Goal: Navigation & Orientation: Find specific page/section

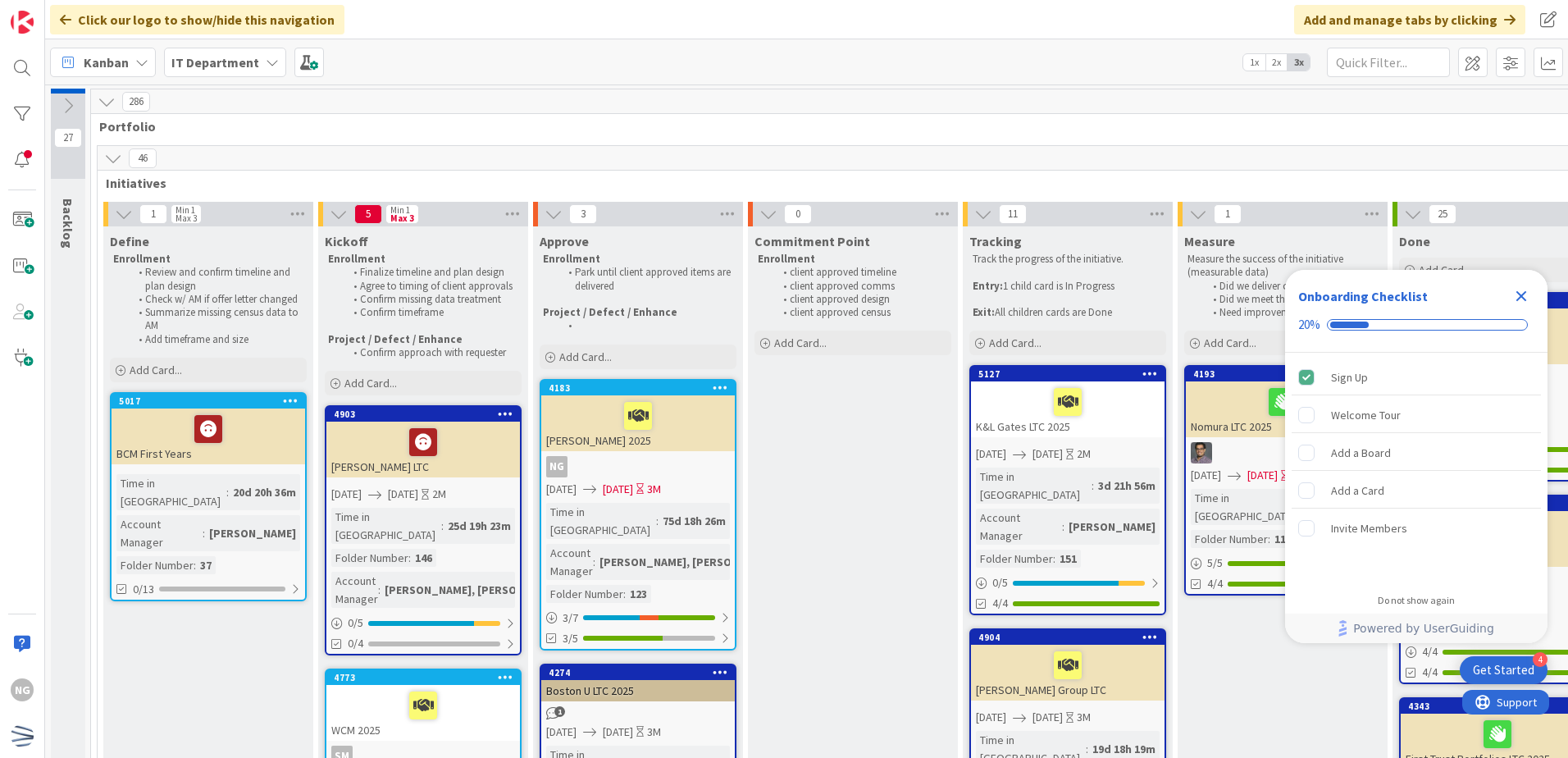
click at [1521, 293] on icon "Close Checklist" at bounding box center [1521, 296] width 20 height 20
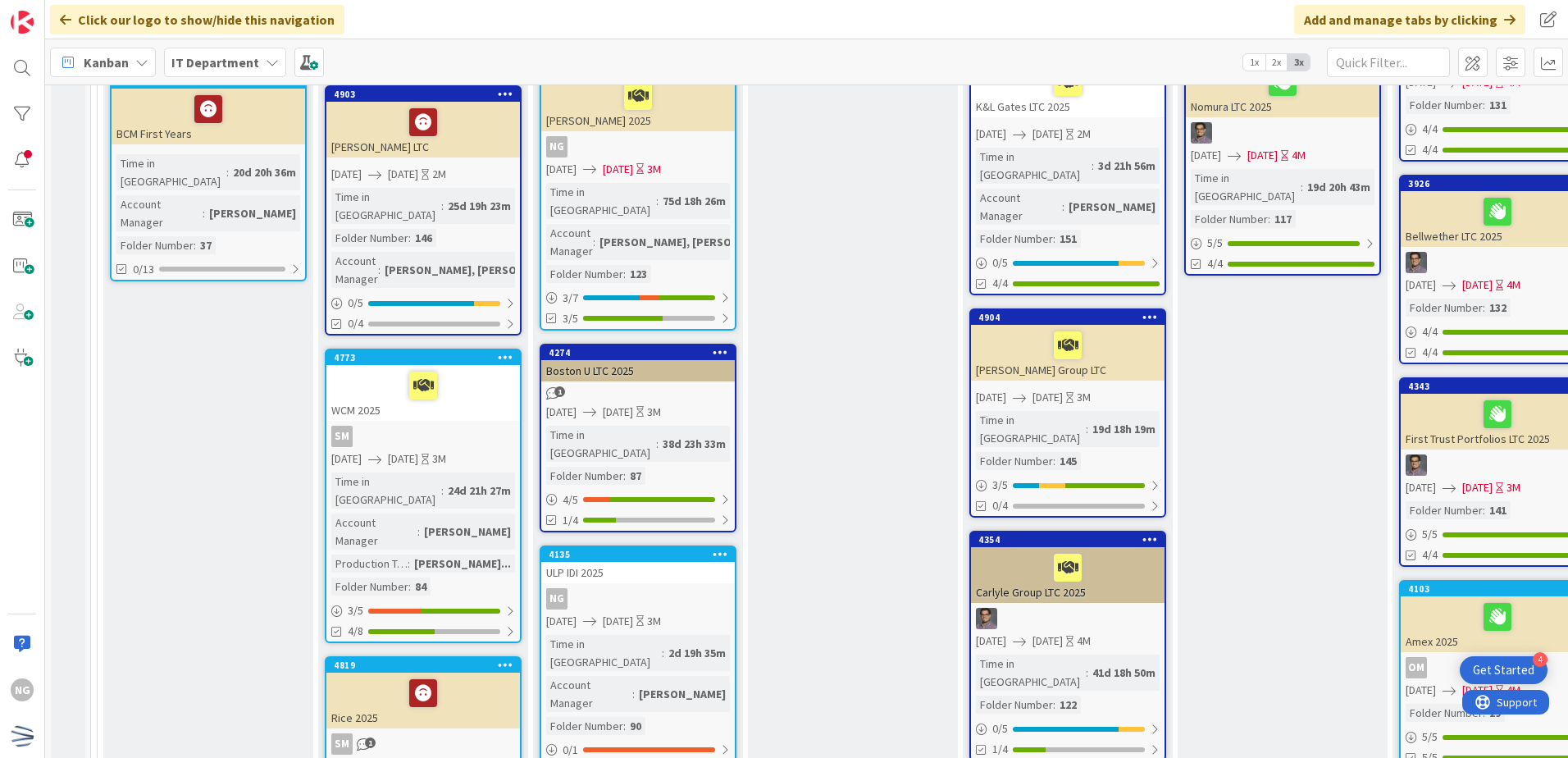
scroll to position [328, 0]
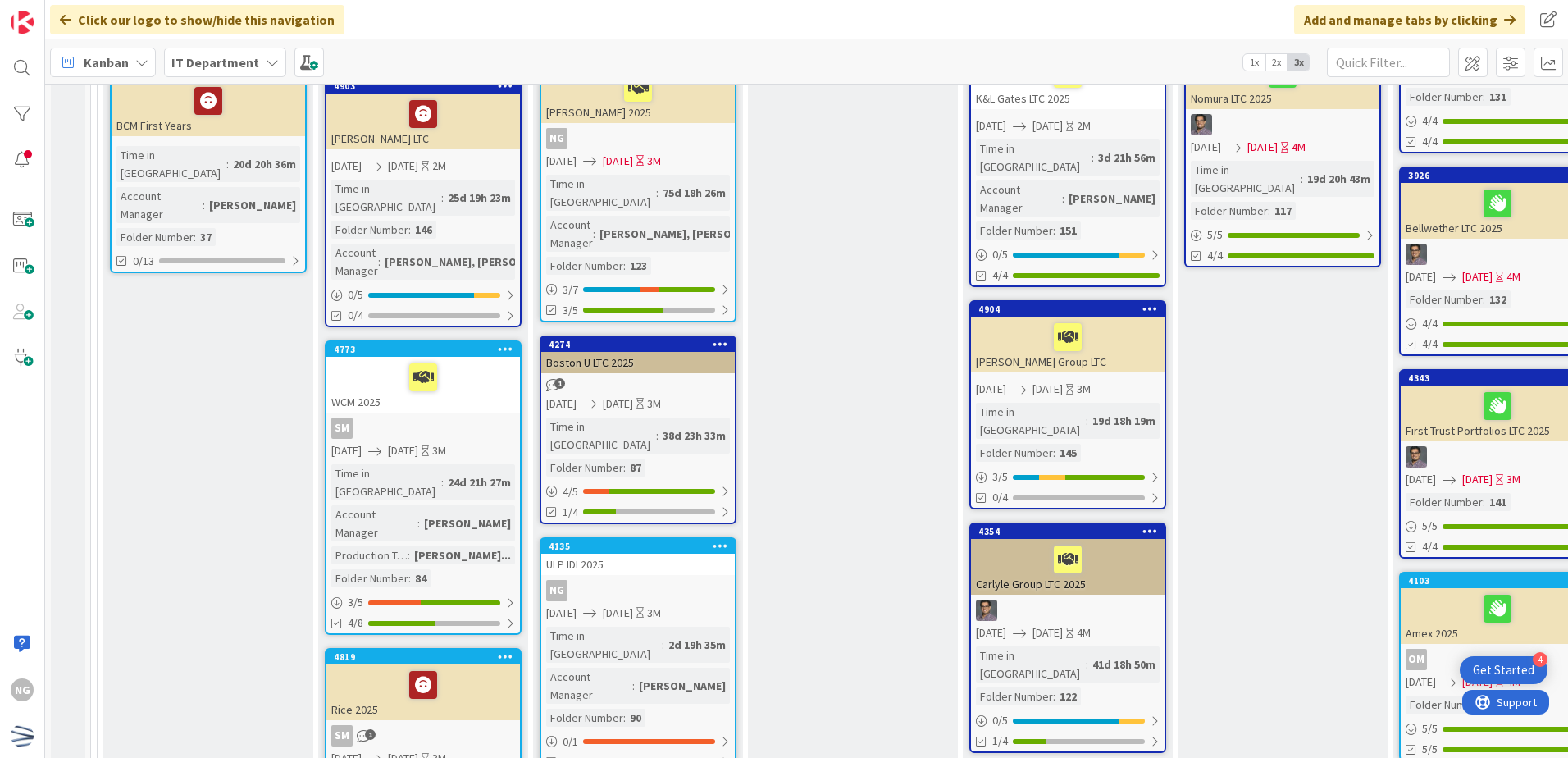
click at [719, 627] on div "Time in Column : 2d 19h 35m Account Manager : [PERSON_NAME] Number : 90" at bounding box center [638, 677] width 184 height 100
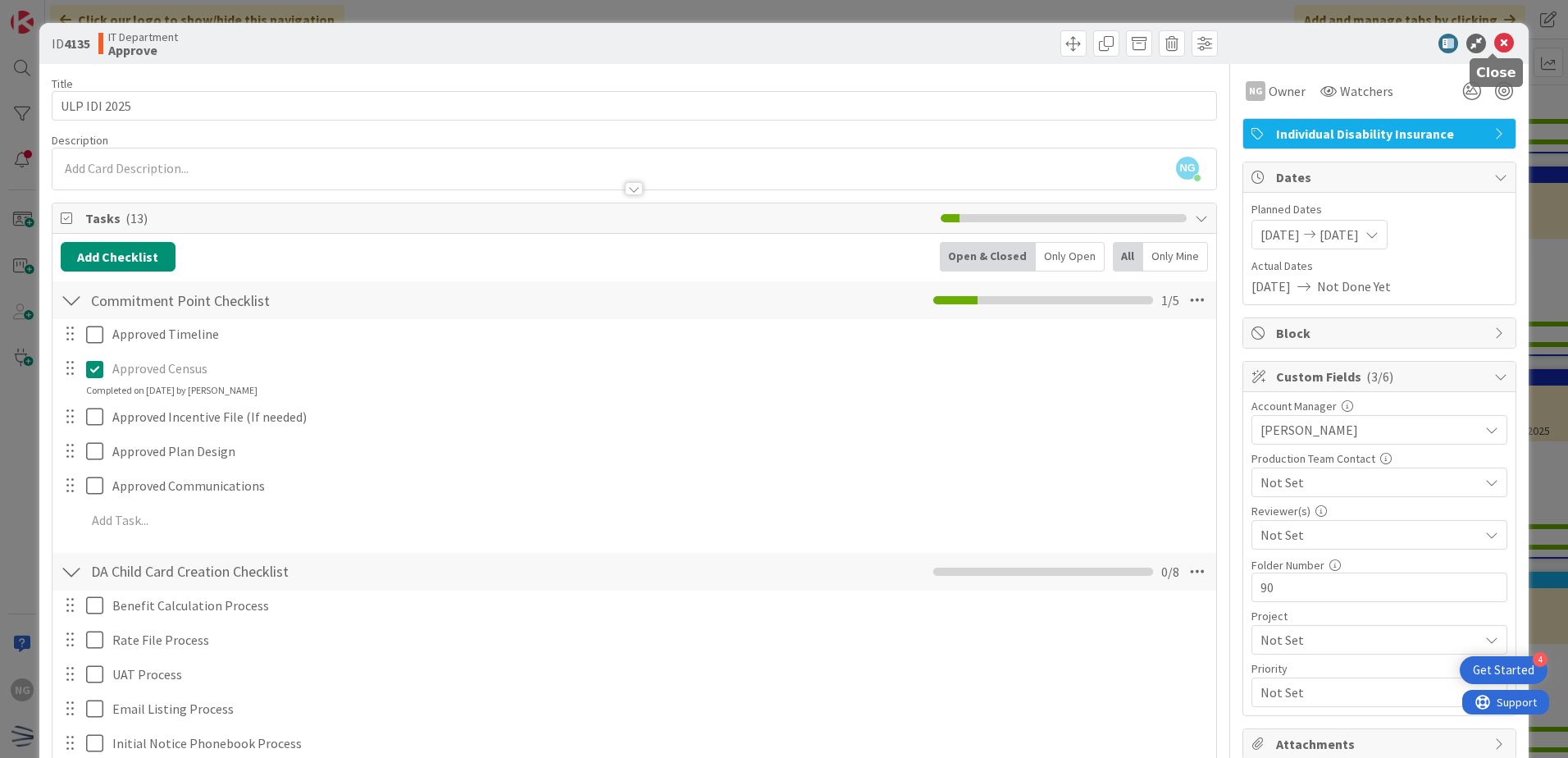
click at [1495, 44] on icon at bounding box center [1504, 43] width 20 height 20
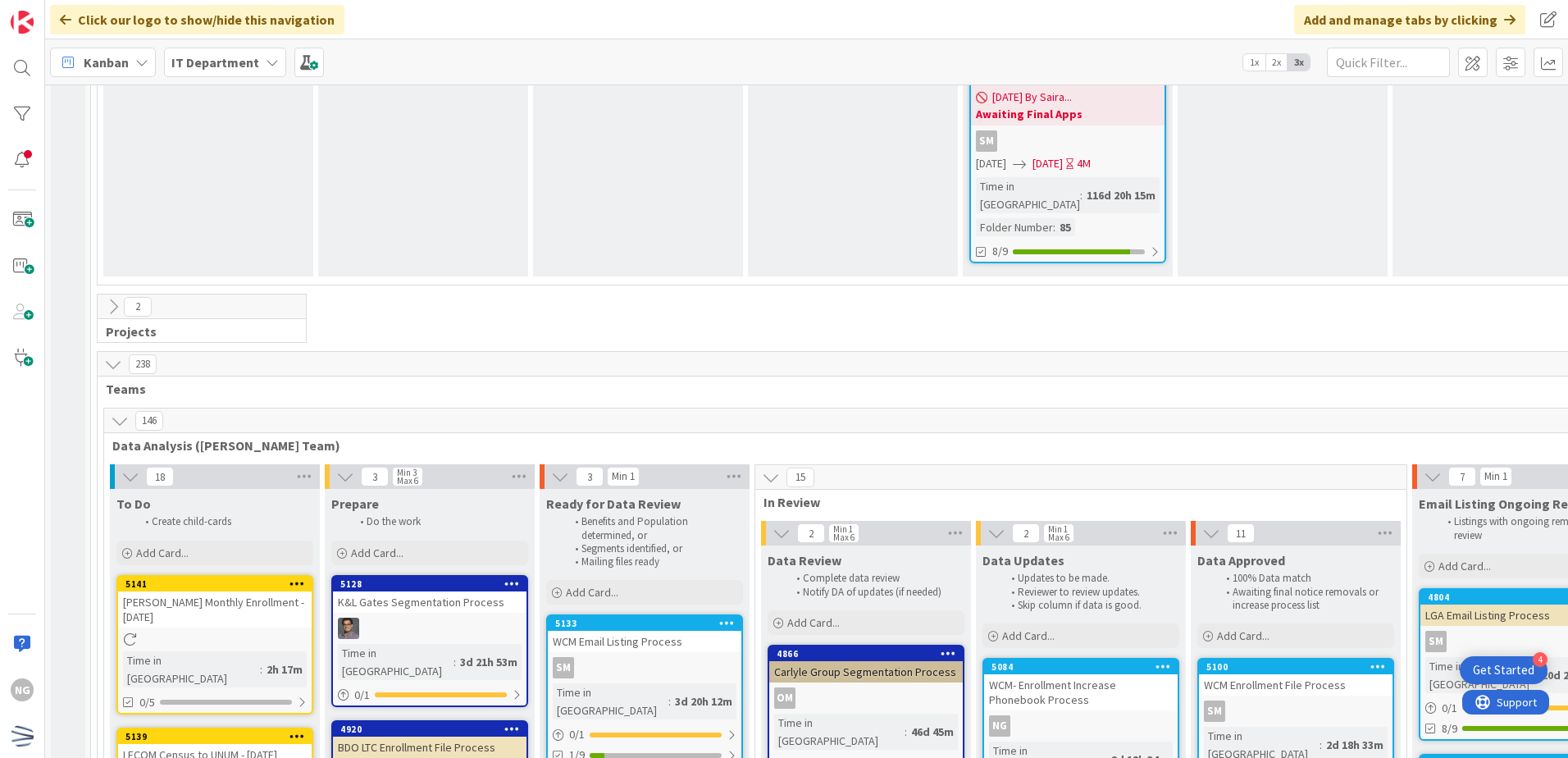
scroll to position [2872, 0]
